Goal: Go to known website: Go to known website

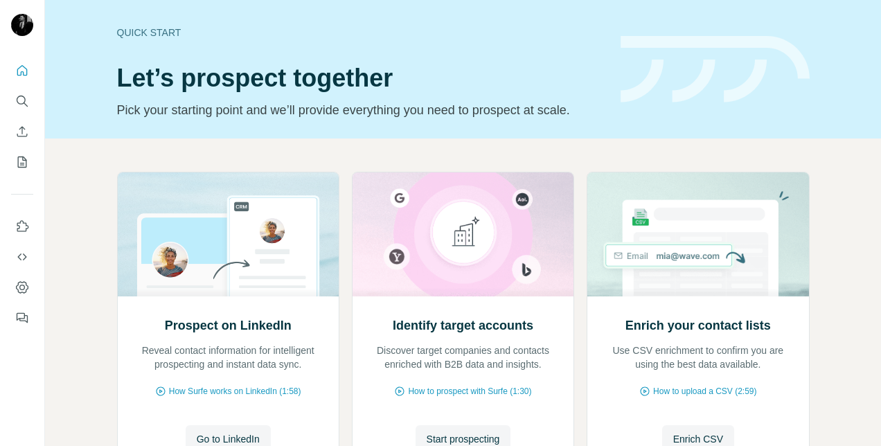
click at [104, 330] on div "Prospect on LinkedIn Reveal contact information for intelligent prospecting and…" at bounding box center [463, 352] width 836 height 429
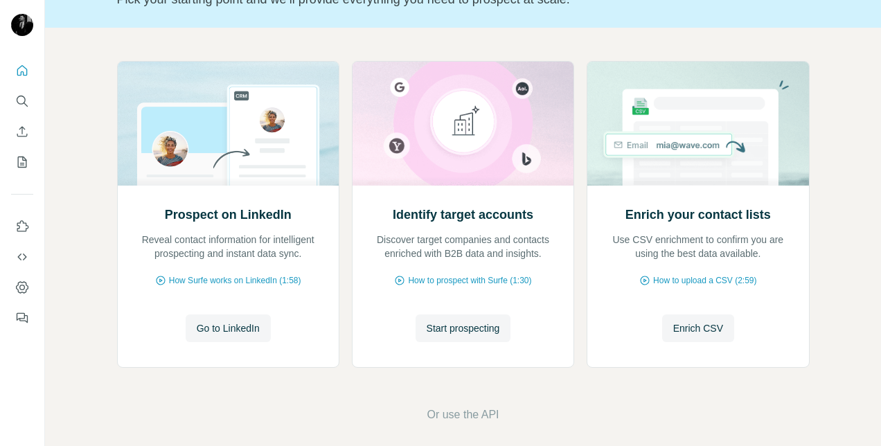
scroll to position [120, 0]
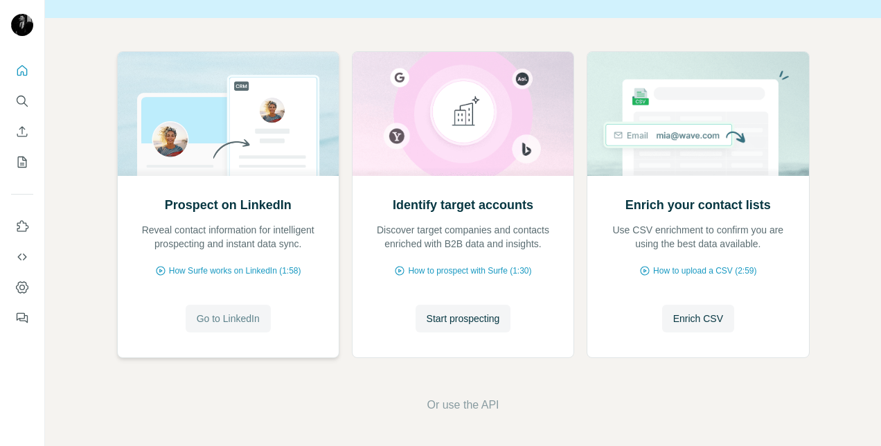
click at [233, 331] on button "Go to LinkedIn" at bounding box center [228, 319] width 85 height 28
click at [232, 329] on button "Go to LinkedIn" at bounding box center [228, 319] width 85 height 28
